Goal: Register for event/course

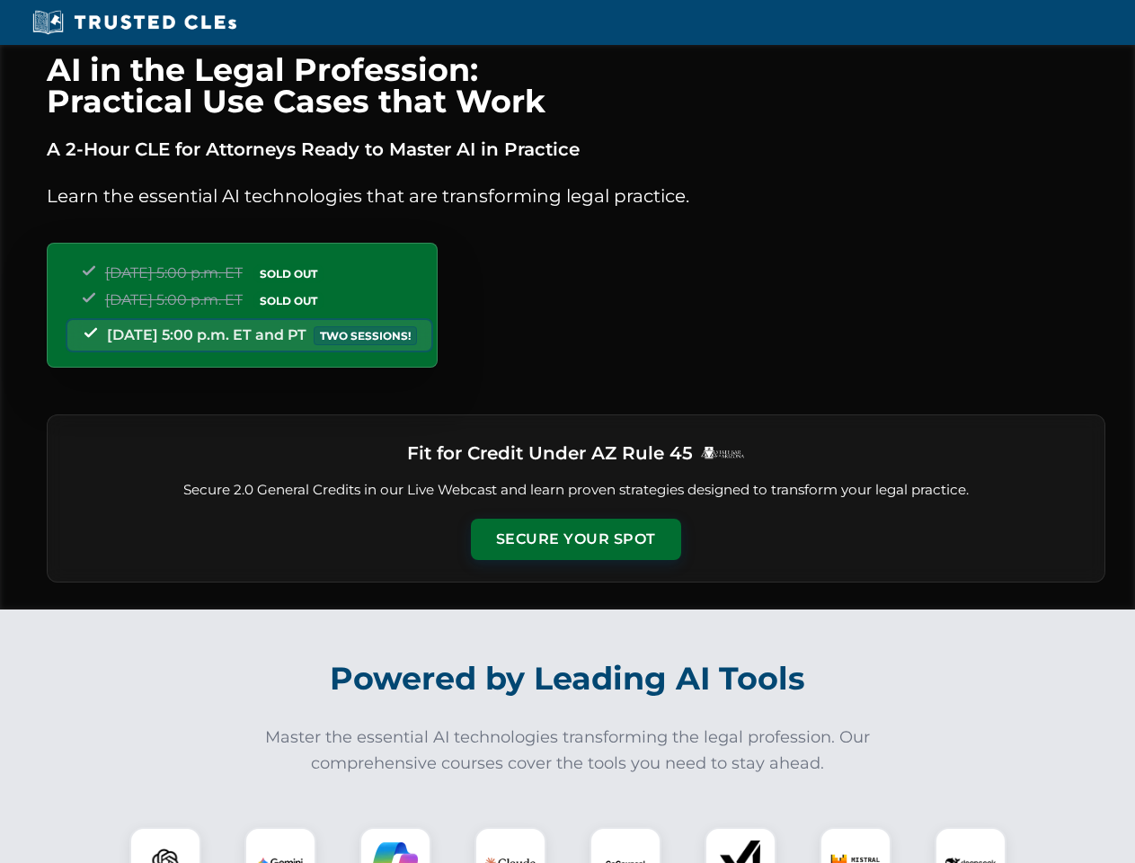
click at [575, 539] on button "Secure Your Spot" at bounding box center [576, 539] width 210 height 41
click at [165, 845] on img at bounding box center [165, 863] width 52 height 52
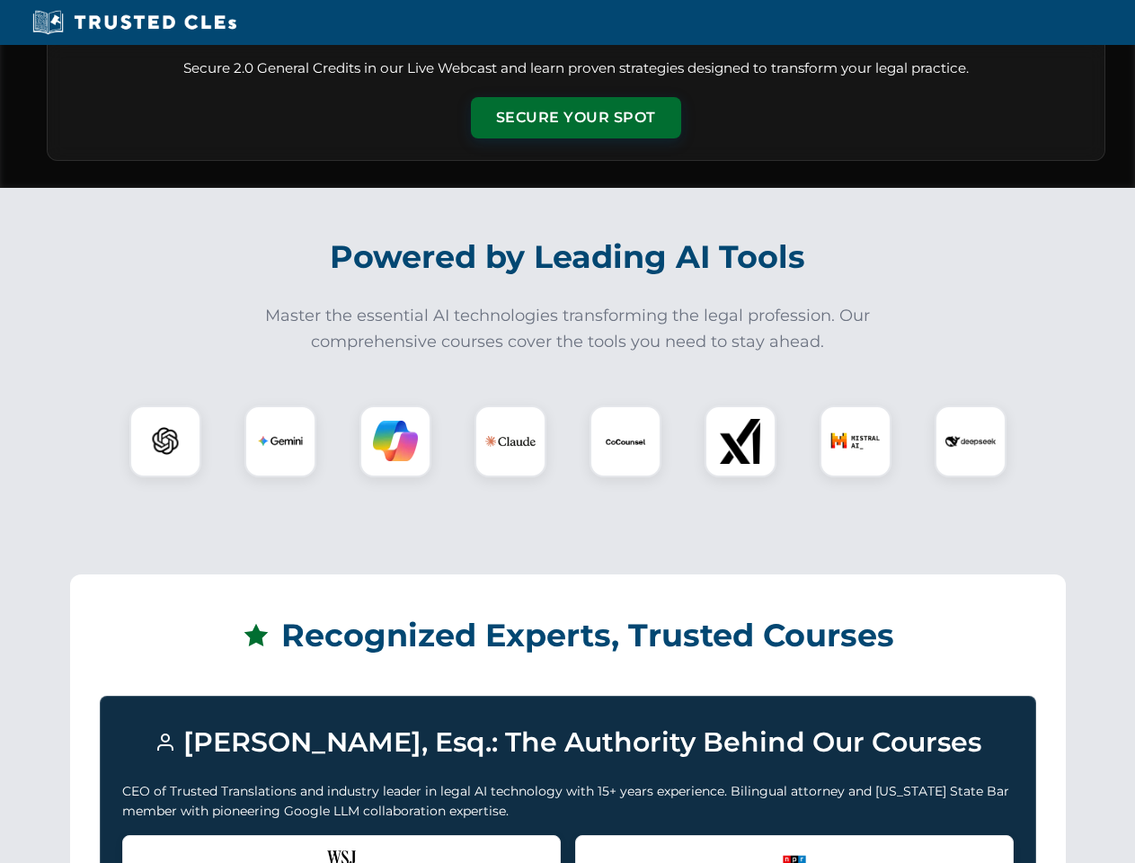
click at [280, 845] on div "Recognized by the WSJ [PERSON_NAME] was featured for his expertise in AI legal …" at bounding box center [341, 871] width 439 height 72
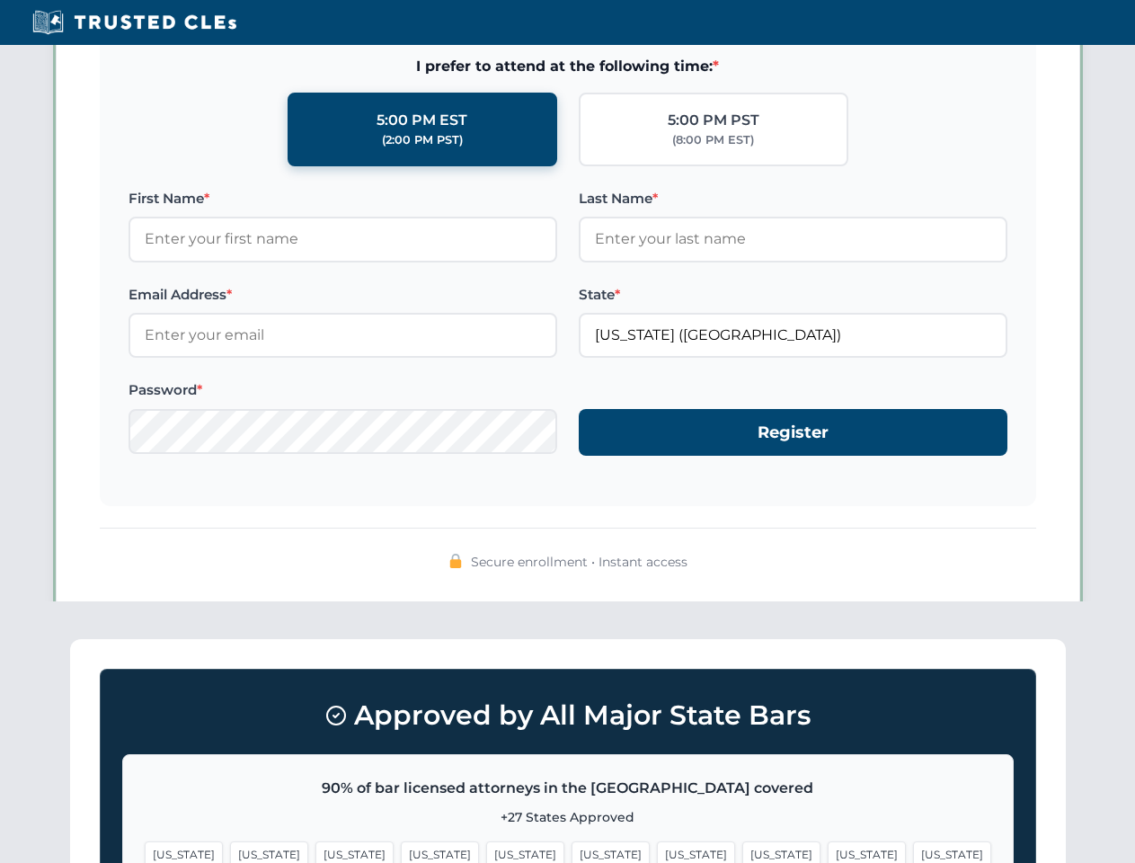
click at [657, 845] on span "[US_STATE]" at bounding box center [696, 854] width 78 height 26
click at [828, 845] on span "[US_STATE]" at bounding box center [867, 854] width 78 height 26
